Goal: Information Seeking & Learning: Learn about a topic

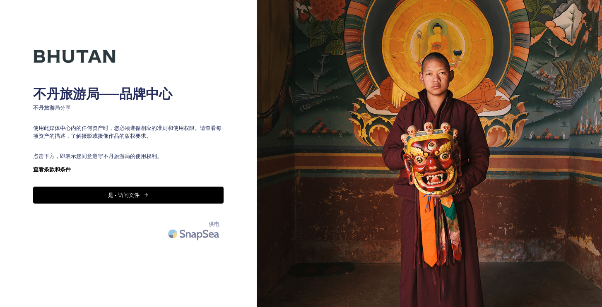
click at [130, 192] on font "是 - 访问文件" at bounding box center [123, 194] width 31 height 7
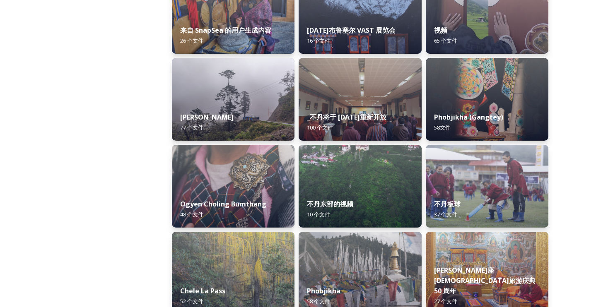
scroll to position [1394, 0]
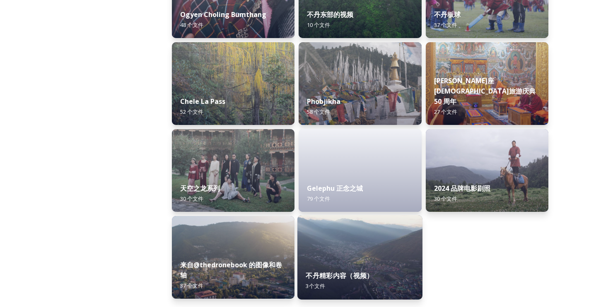
click at [373, 259] on img at bounding box center [359, 257] width 125 height 84
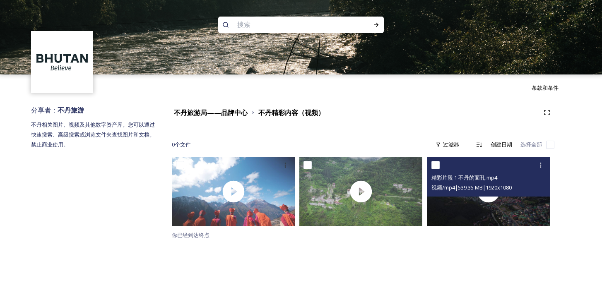
click at [486, 193] on div "精彩片段 1 不丹的面孔.mp4 视频/mp4 | 539.35 MB | 1920 x 1080" at bounding box center [488, 177] width 123 height 40
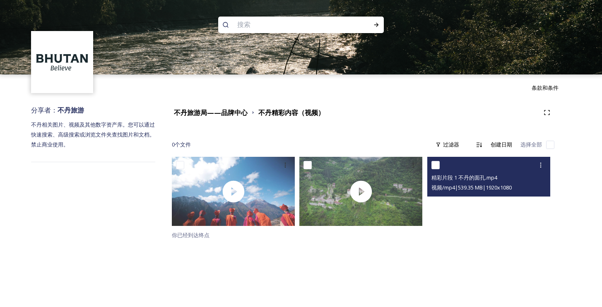
click at [486, 198] on video "精彩片段 1 不丹的面孔.mp4" at bounding box center [488, 191] width 123 height 69
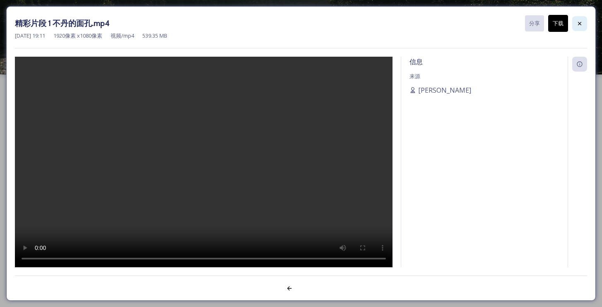
click at [580, 25] on icon at bounding box center [579, 23] width 7 height 7
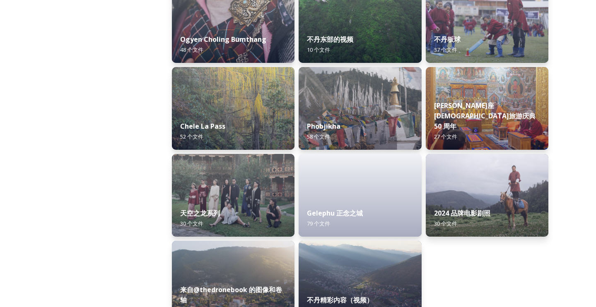
scroll to position [1394, 0]
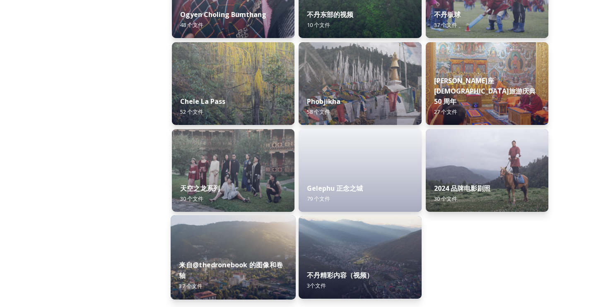
click at [227, 241] on img at bounding box center [233, 257] width 125 height 84
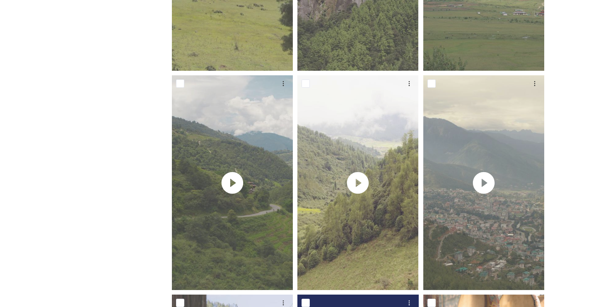
scroll to position [504, 0]
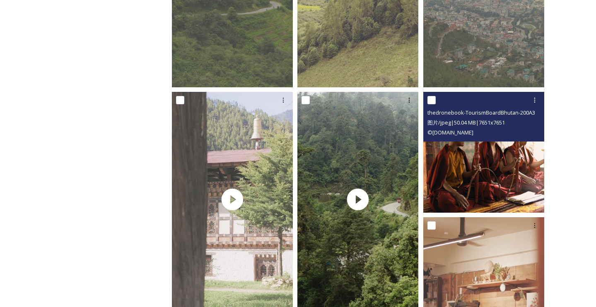
click at [476, 173] on img at bounding box center [483, 152] width 121 height 121
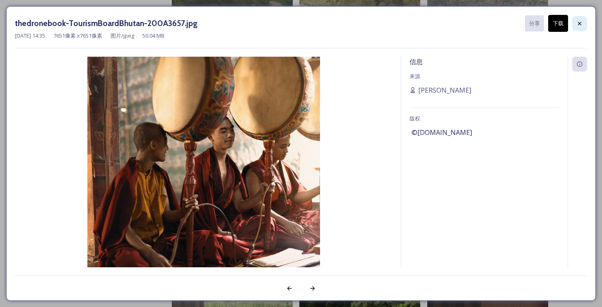
click at [580, 24] on icon at bounding box center [579, 23] width 7 height 7
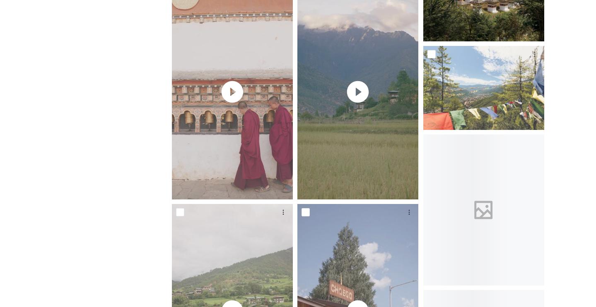
scroll to position [1060, 0]
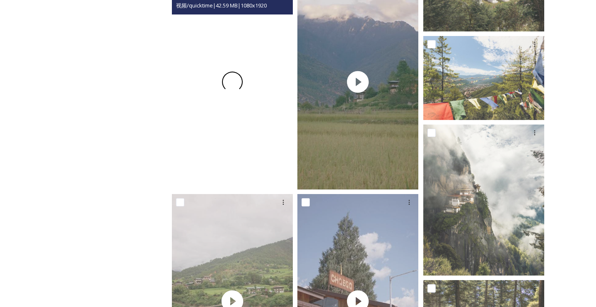
click at [229, 79] on span at bounding box center [232, 81] width 19 height 19
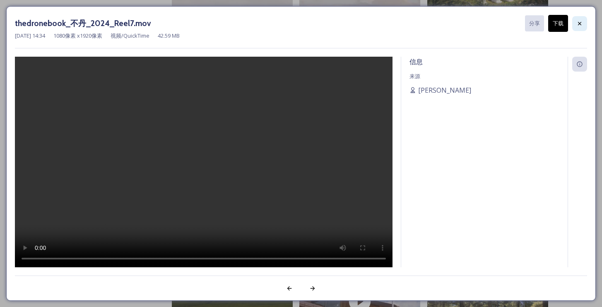
click at [580, 23] on icon at bounding box center [579, 23] width 3 height 3
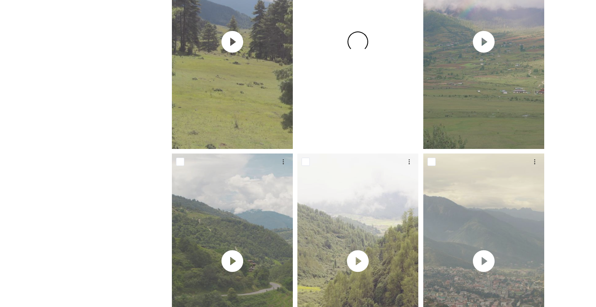
scroll to position [0, 0]
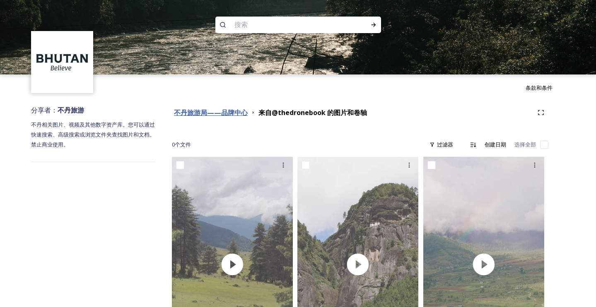
click at [205, 113] on font "不丹旅游局——品牌中心" at bounding box center [211, 112] width 74 height 9
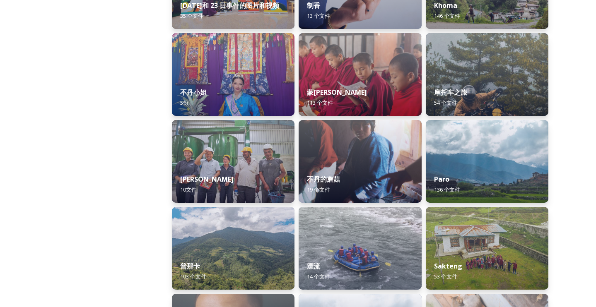
scroll to position [777, 0]
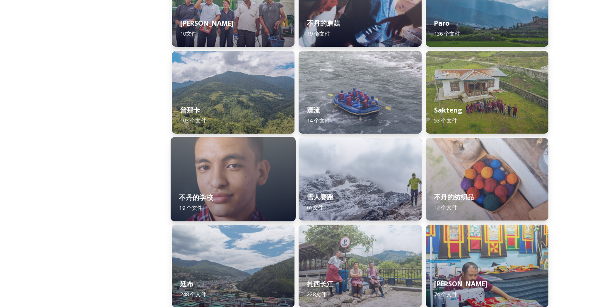
click at [205, 198] on font "不丹的学校" at bounding box center [196, 197] width 34 height 9
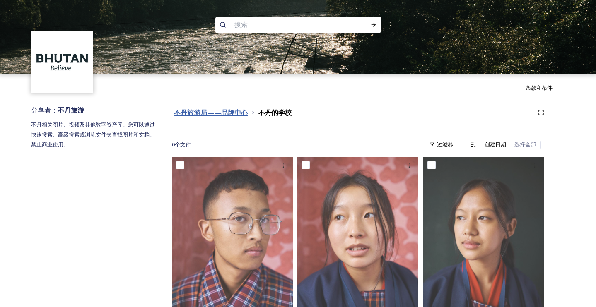
click at [217, 109] on font "不丹旅游局——品牌中心" at bounding box center [211, 112] width 74 height 9
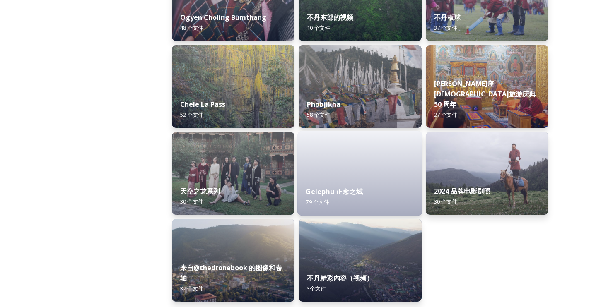
scroll to position [1391, 0]
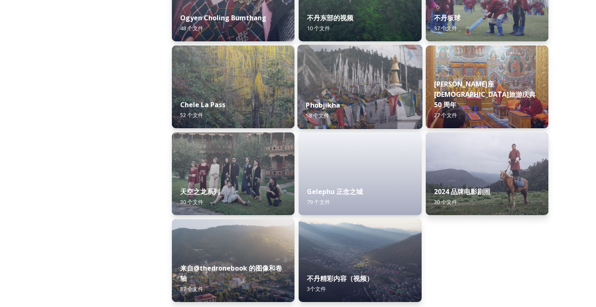
click at [387, 113] on div "Phobjikha 58 个 文件" at bounding box center [359, 110] width 125 height 38
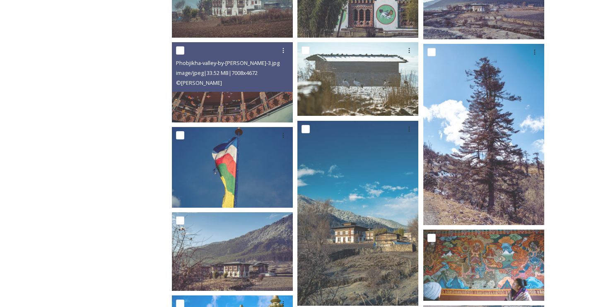
scroll to position [472, 0]
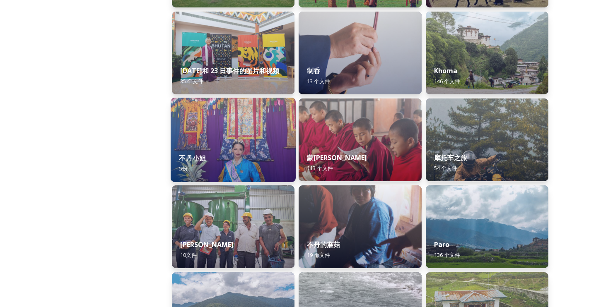
scroll to position [720, 0]
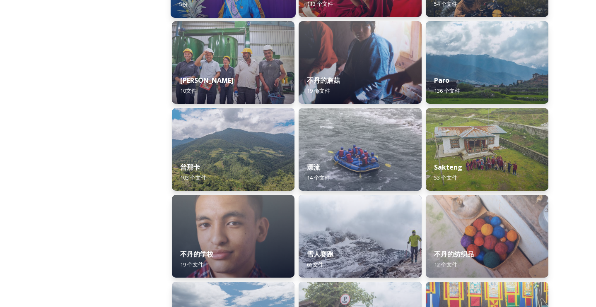
click at [209, 150] on img at bounding box center [233, 149] width 123 height 83
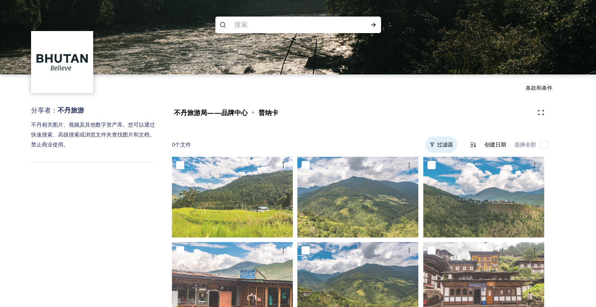
click at [436, 148] on div "过滤器" at bounding box center [441, 145] width 32 height 16
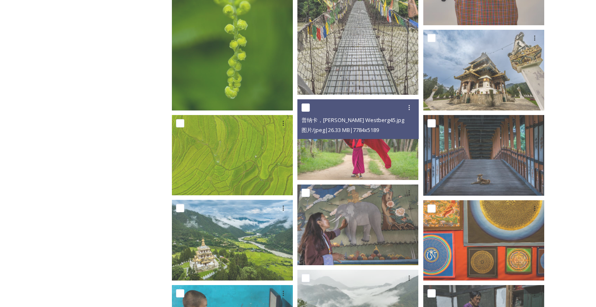
scroll to position [1150, 0]
